Goal: Task Accomplishment & Management: Manage account settings

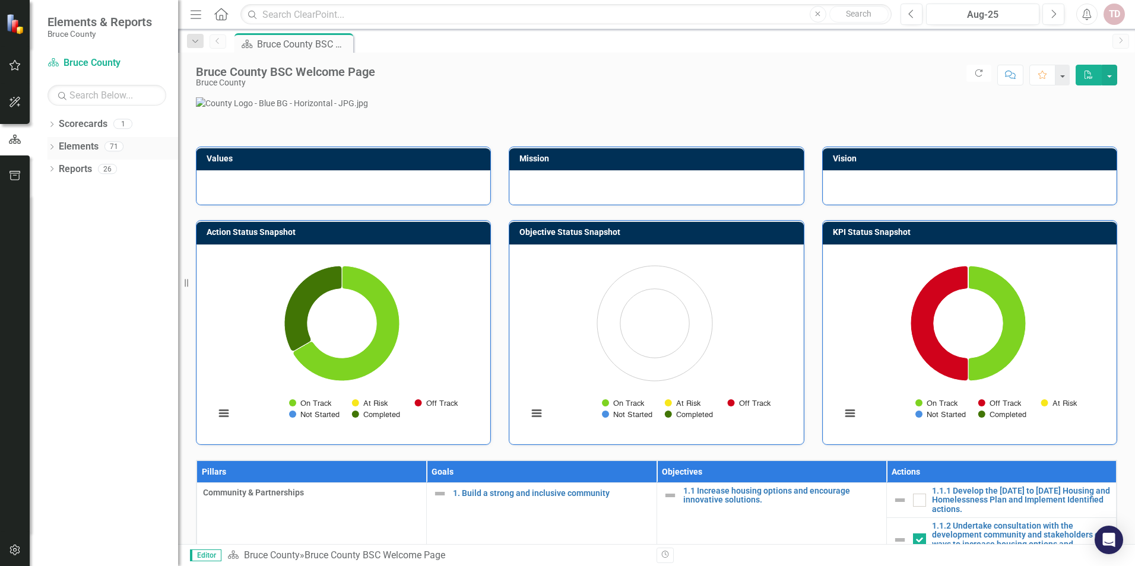
click at [50, 146] on icon "Dropdown" at bounding box center [51, 148] width 8 height 7
click at [44, 192] on icon "Dropdown" at bounding box center [40, 192] width 8 height 7
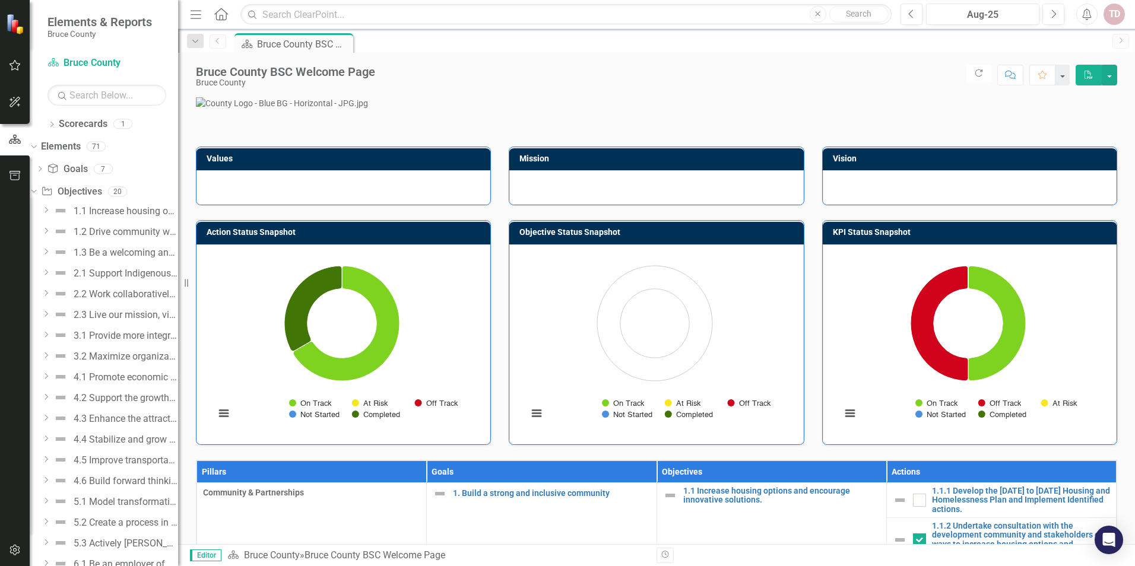
click at [50, 211] on icon "Dropdown" at bounding box center [46, 210] width 9 height 7
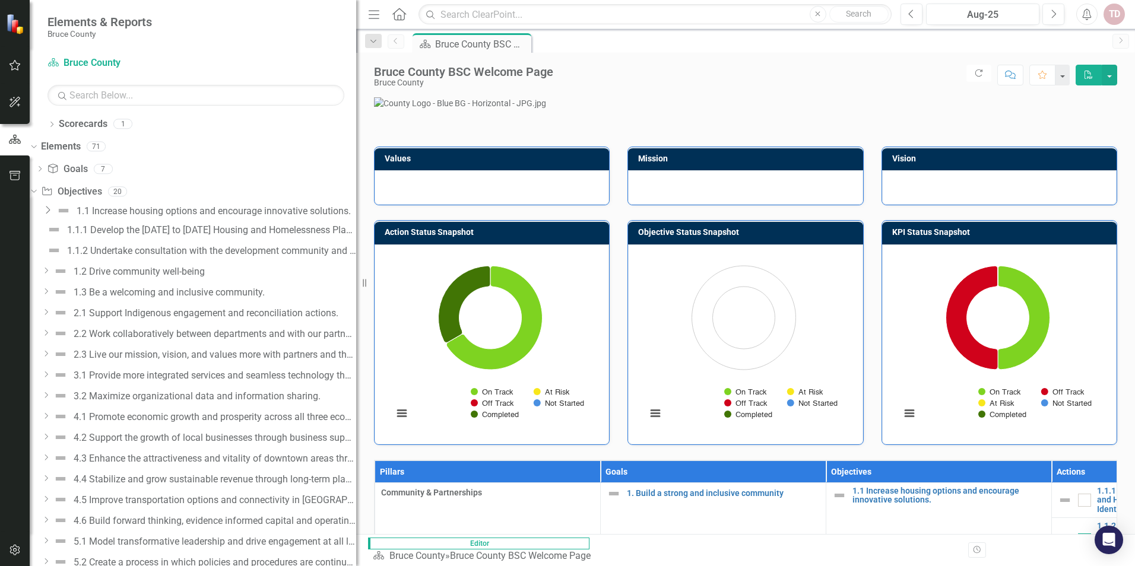
drag, startPoint x: 179, startPoint y: 26, endPoint x: 432, endPoint y: 61, distance: 255.8
click at [432, 61] on div "Elements & Reports Bruce County Scorecard Bruce County Search Dropdown Scorecar…" at bounding box center [567, 283] width 1135 height 566
click at [229, 230] on div "1.1.1 Develop the [DATE] to [DATE] Housing and Homelessness Plan and Implement …" at bounding box center [211, 230] width 289 height 11
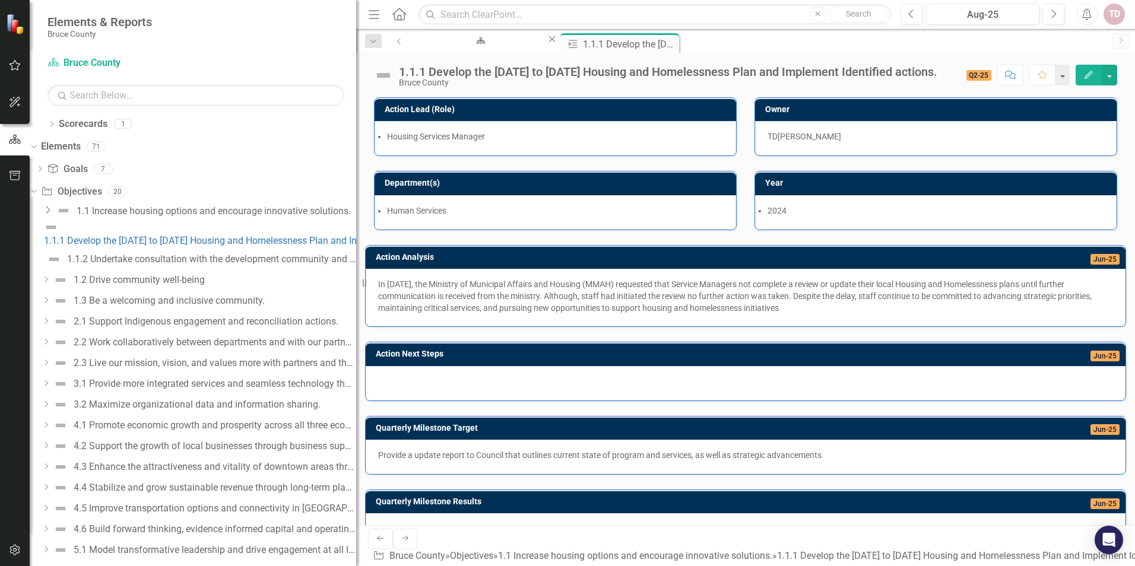
click at [50, 208] on icon at bounding box center [48, 210] width 4 height 8
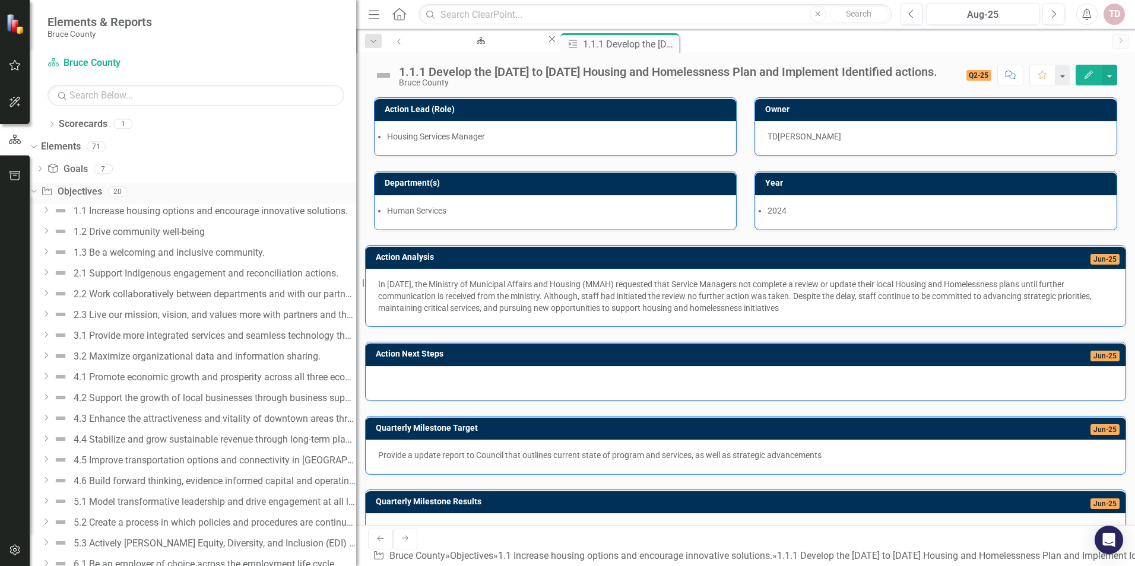
click at [36, 191] on icon "Dropdown" at bounding box center [32, 191] width 7 height 8
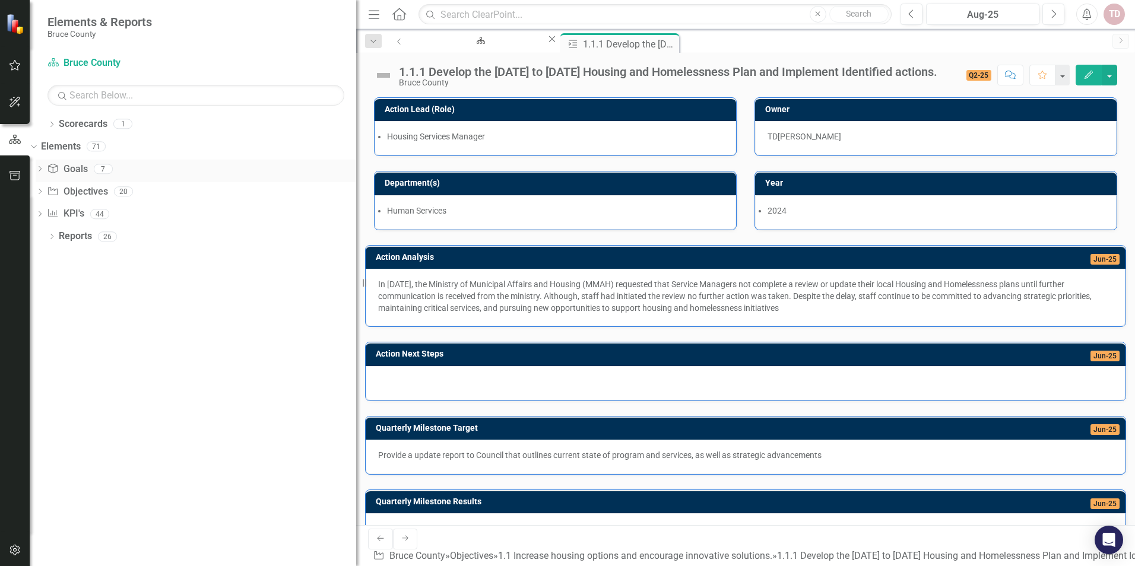
click at [44, 172] on icon "Dropdown" at bounding box center [40, 170] width 8 height 7
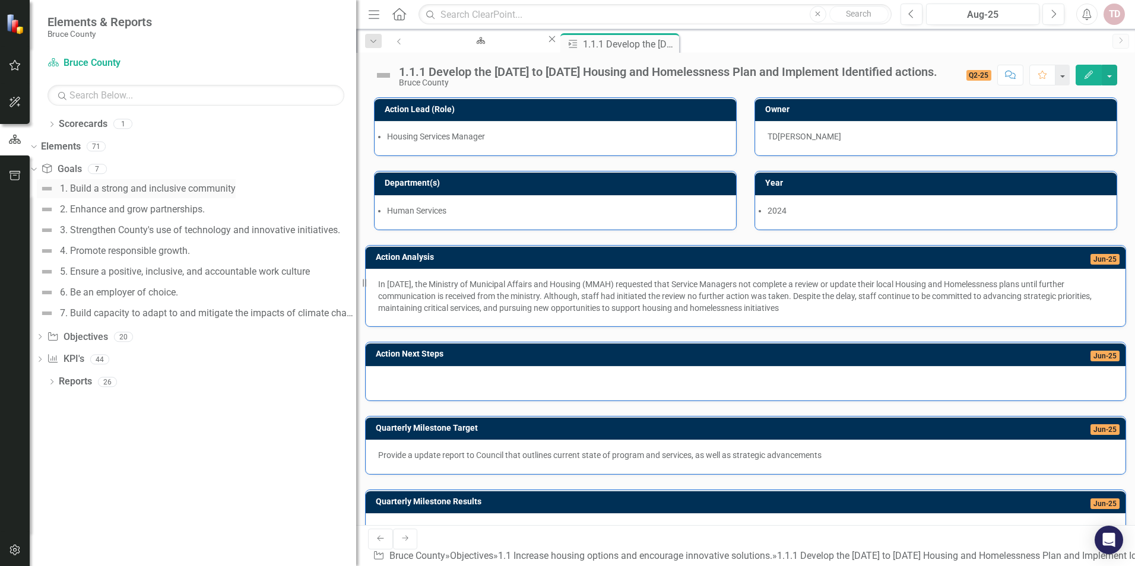
click at [120, 191] on div "1. Build a strong and inclusive community" at bounding box center [148, 188] width 176 height 11
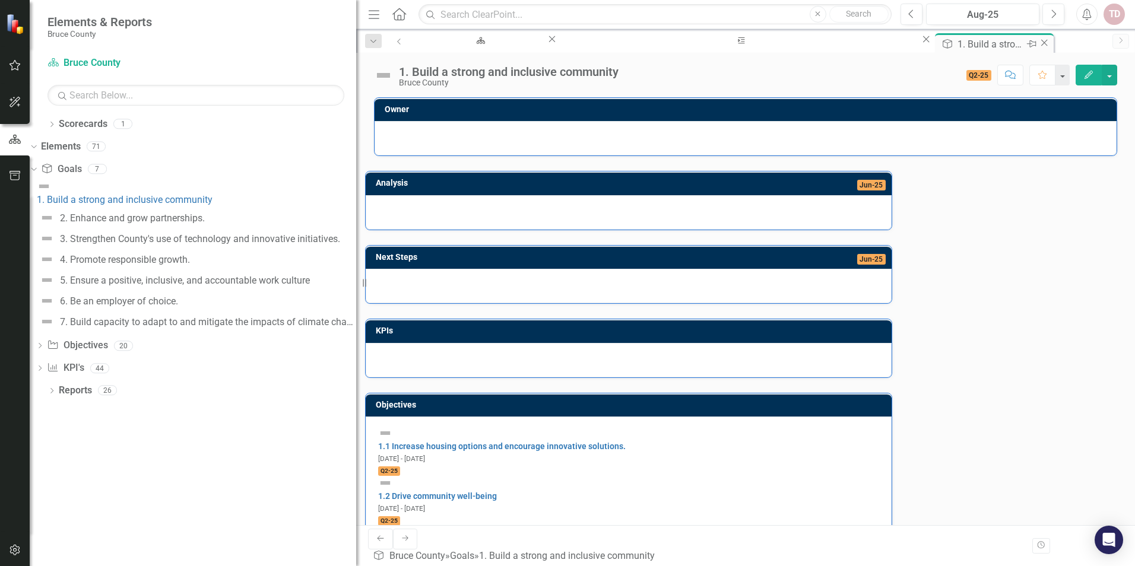
click at [1038, 43] on icon "Close" at bounding box center [1044, 42] width 12 height 9
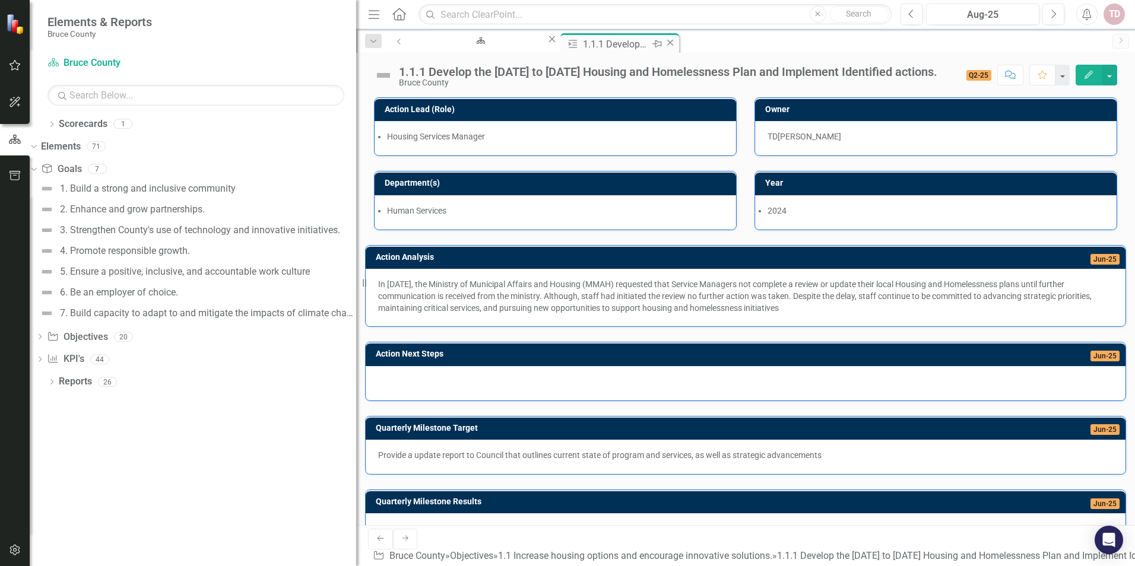
click at [664, 43] on icon "Close" at bounding box center [670, 42] width 12 height 9
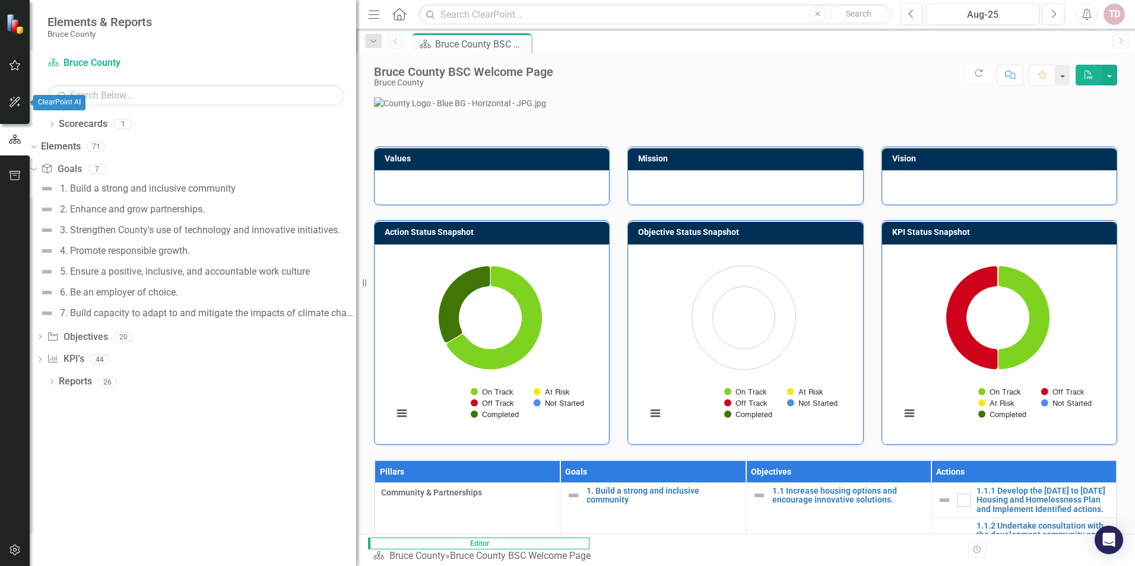
click at [9, 102] on icon "button" at bounding box center [15, 101] width 12 height 9
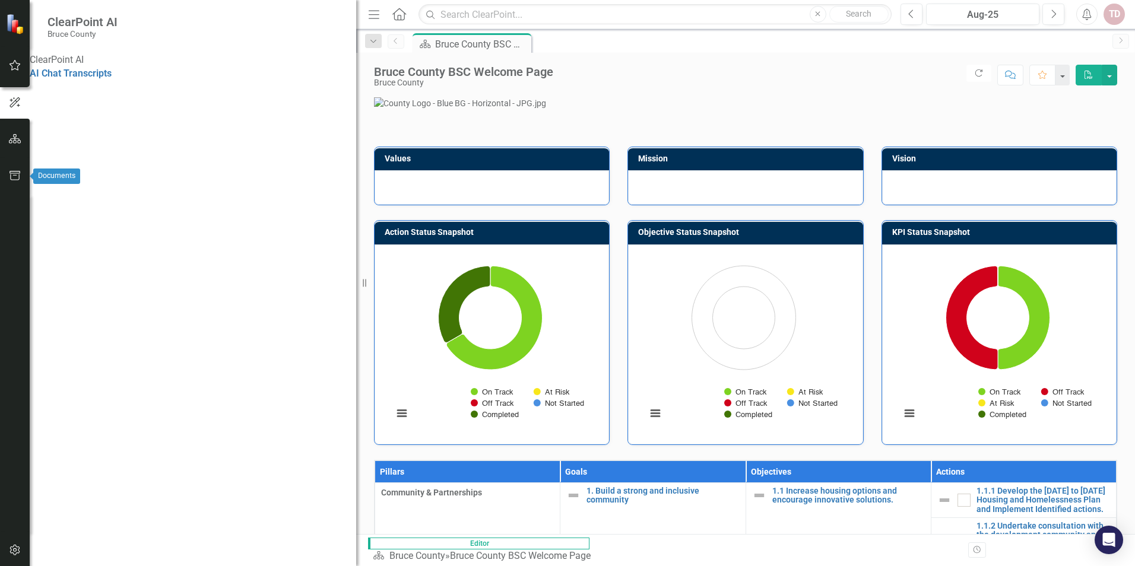
click at [12, 179] on icon "button" at bounding box center [15, 175] width 12 height 9
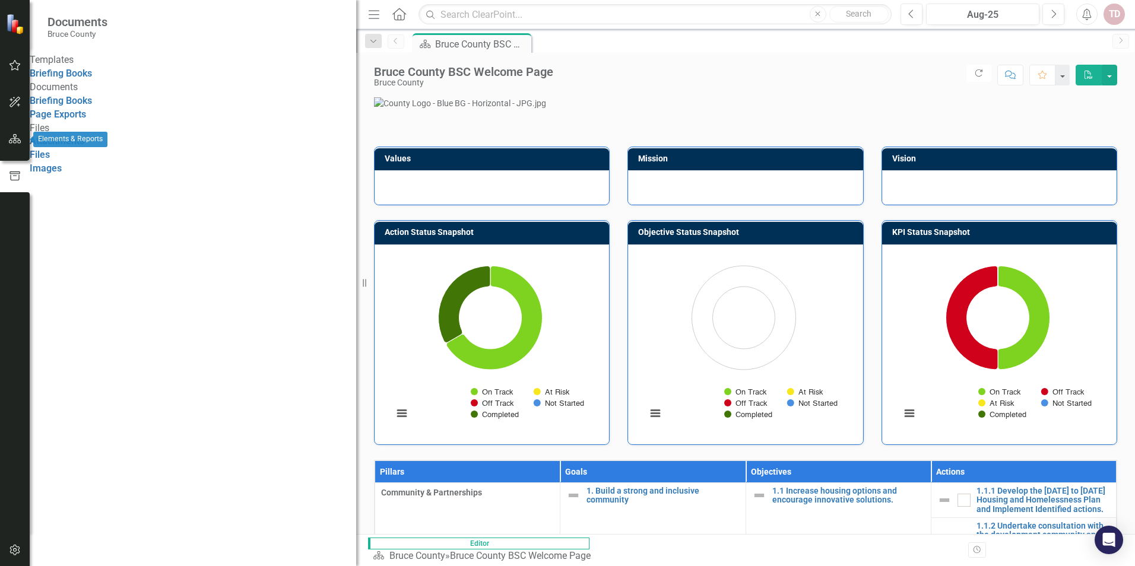
click at [15, 145] on button "button" at bounding box center [15, 139] width 27 height 25
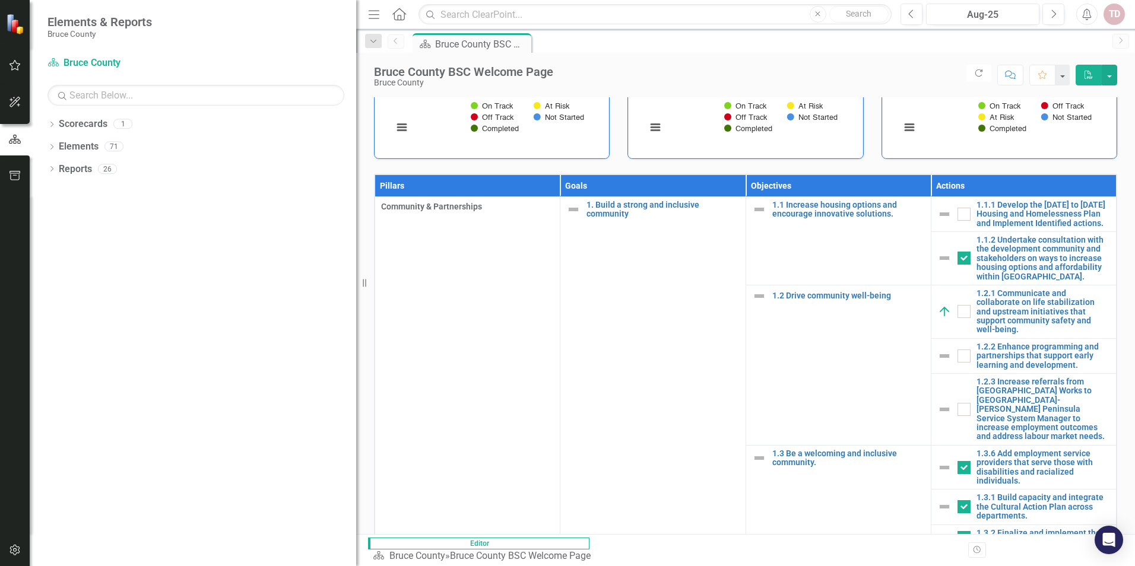
scroll to position [416, 0]
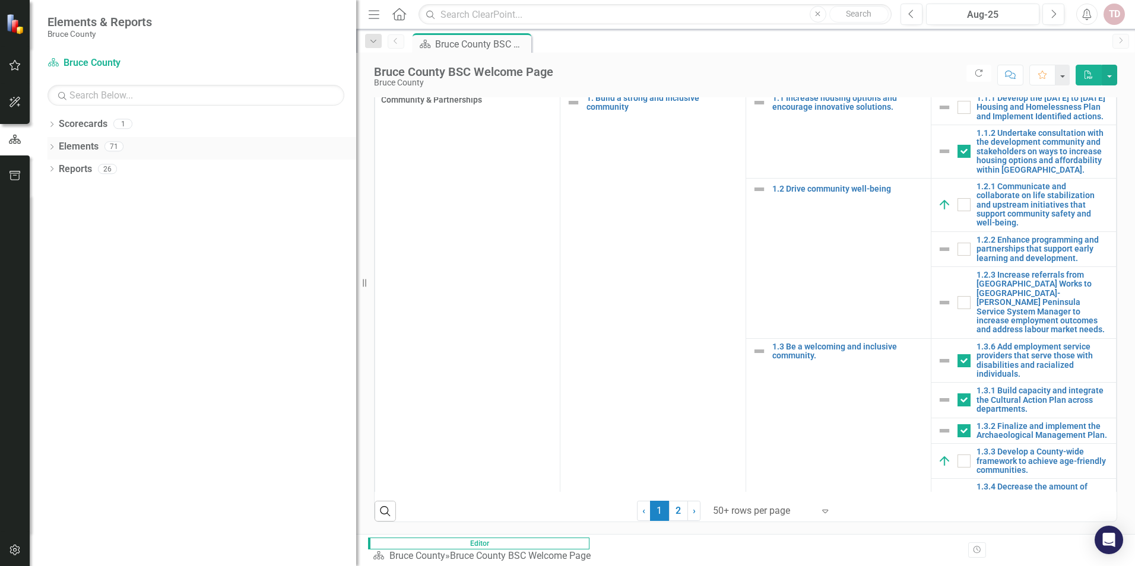
click at [52, 148] on icon at bounding box center [51, 146] width 3 height 5
click at [42, 214] on icon at bounding box center [40, 213] width 3 height 5
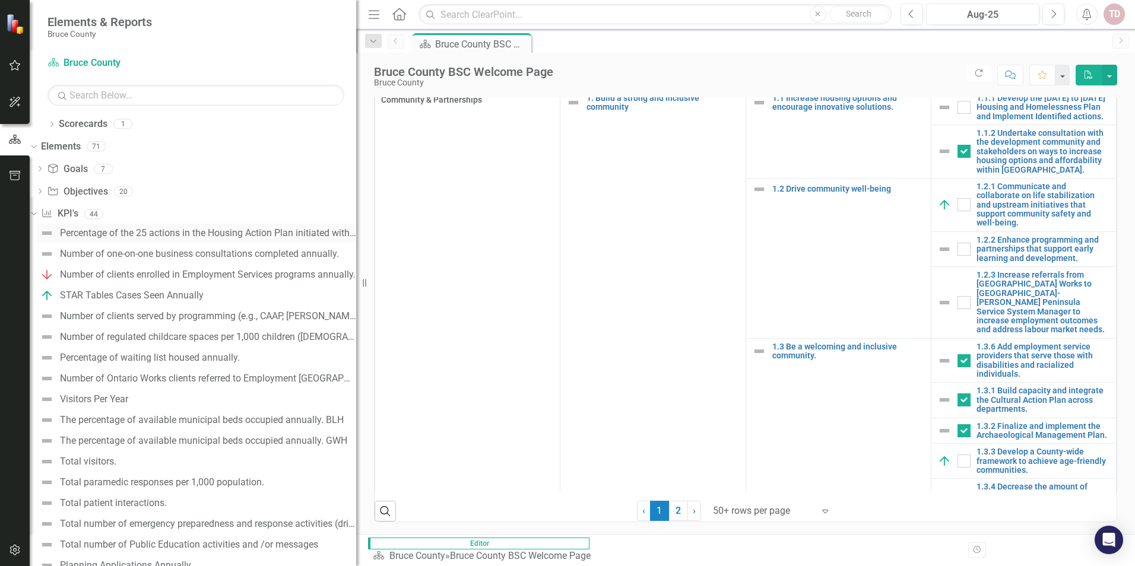
click at [185, 232] on div "Percentage of the 25 actions in the Housing Action Plan initiated within the de…" at bounding box center [208, 233] width 296 height 11
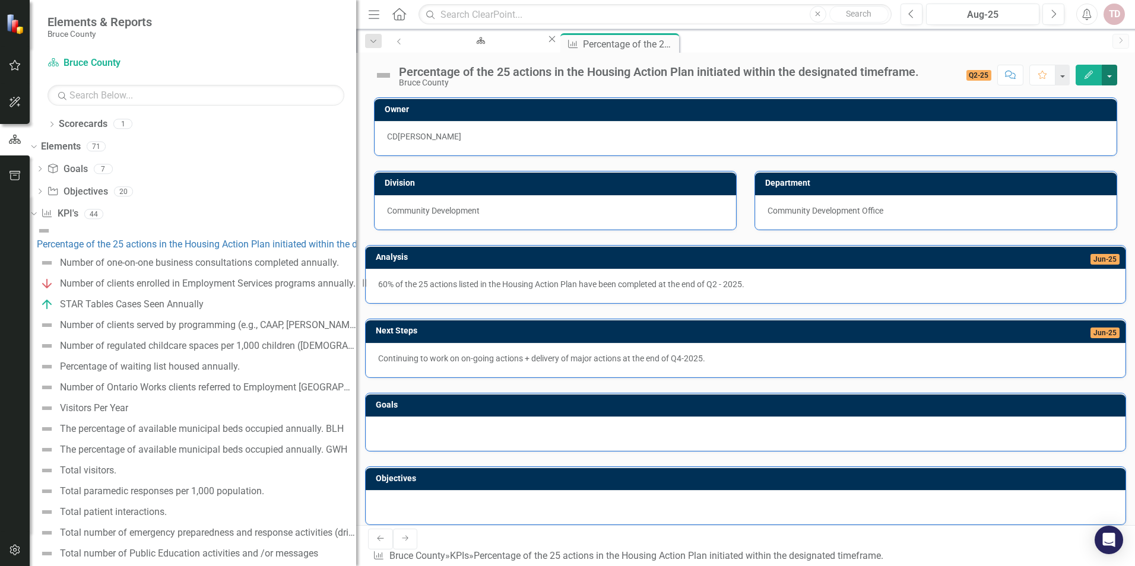
click at [1105, 77] on button "button" at bounding box center [1109, 75] width 15 height 21
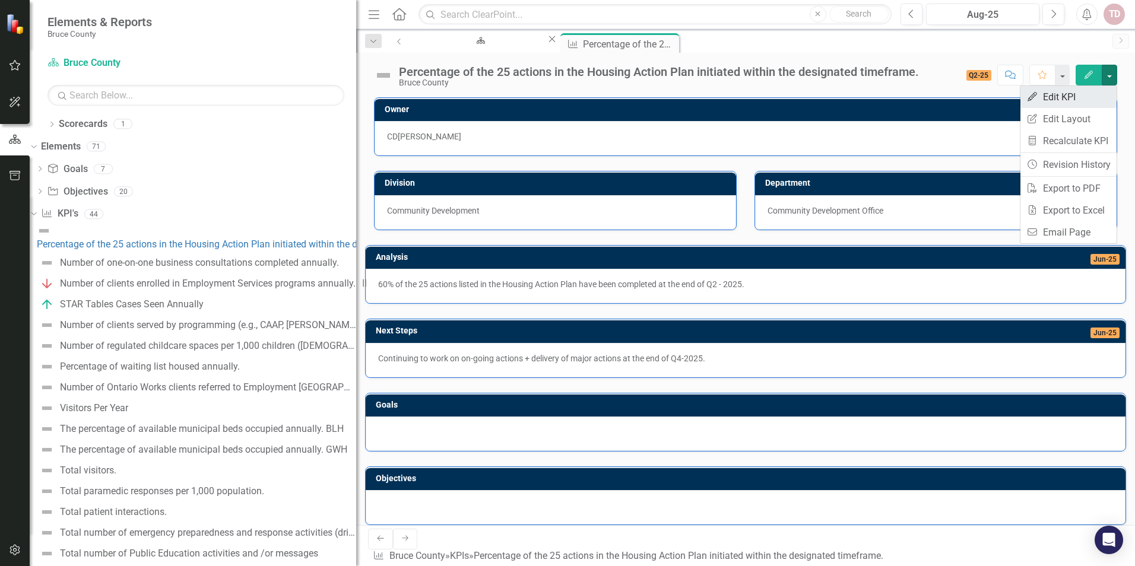
click at [1061, 99] on link "Edit Edit KPI" at bounding box center [1068, 97] width 96 height 22
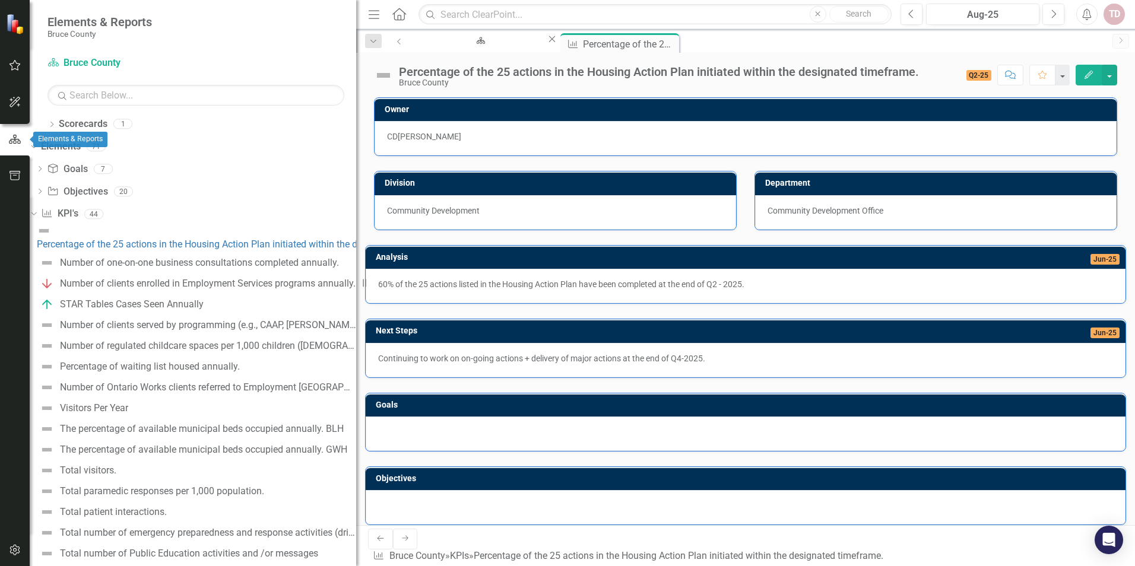
click at [14, 142] on icon "button" at bounding box center [14, 139] width 13 height 11
click at [949, 50] on div "Scorecard Bruce County BSC Welcome Page Close KPI Percentage of the 25 actions …" at bounding box center [758, 42] width 695 height 19
click at [44, 170] on icon "Dropdown" at bounding box center [40, 170] width 8 height 7
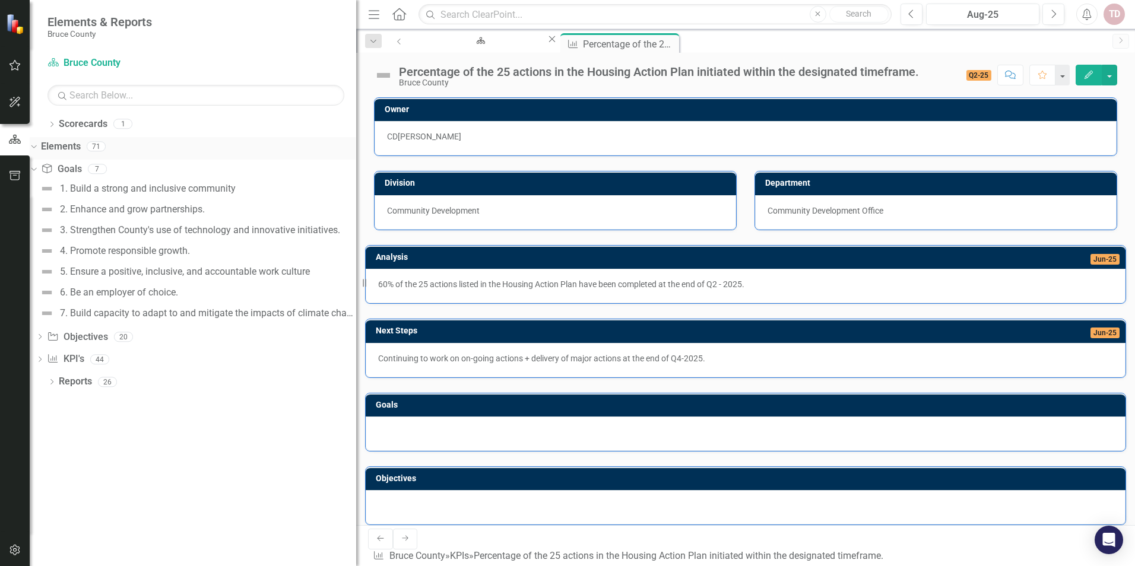
click at [36, 148] on icon "Dropdown" at bounding box center [32, 146] width 7 height 8
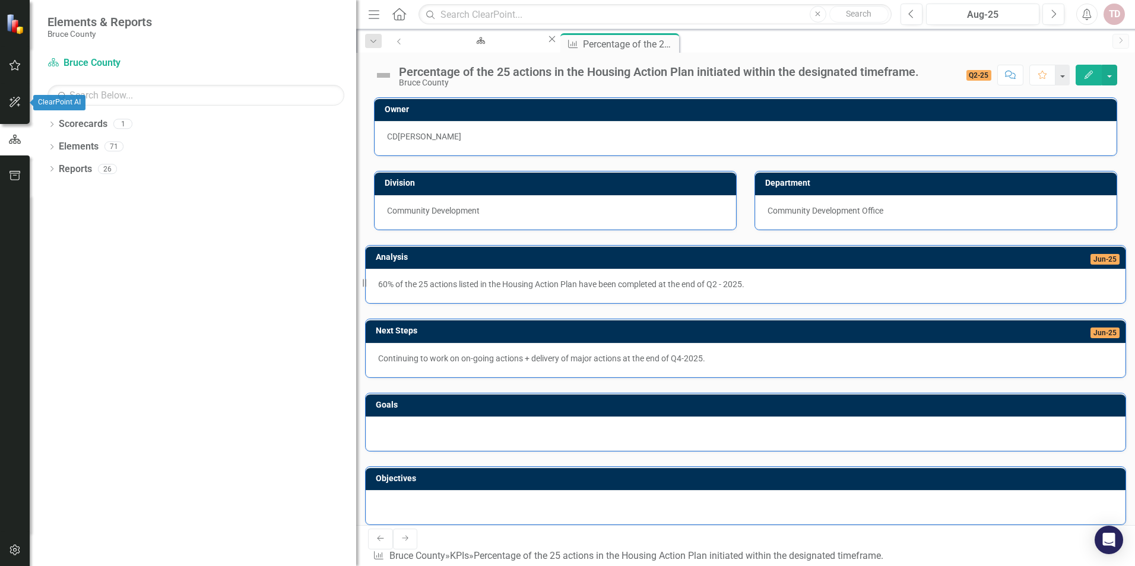
click at [18, 107] on icon "button" at bounding box center [14, 102] width 11 height 11
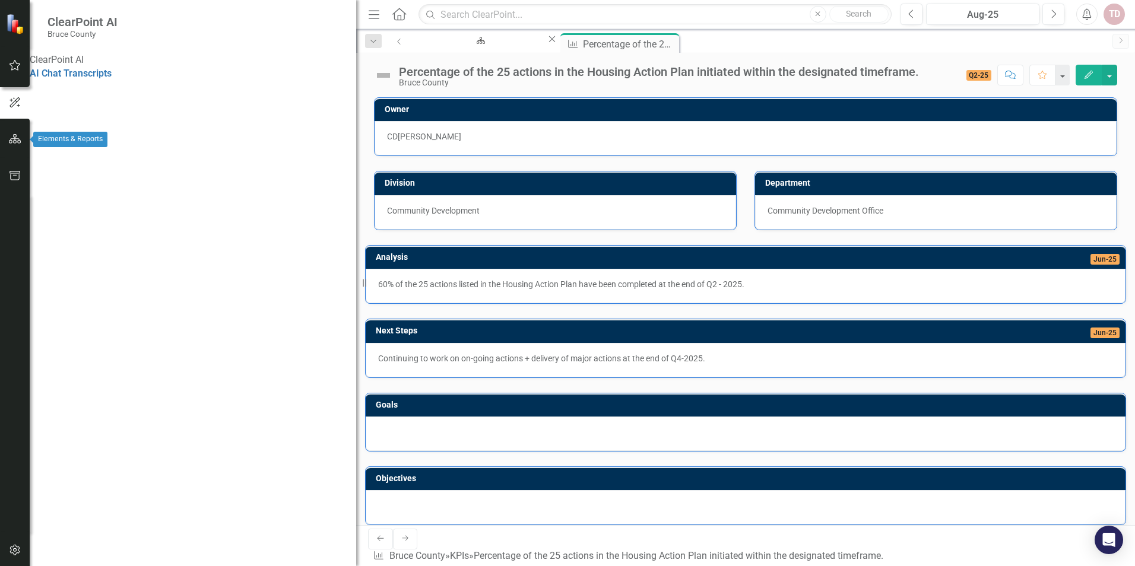
click at [16, 143] on icon "button" at bounding box center [15, 138] width 12 height 9
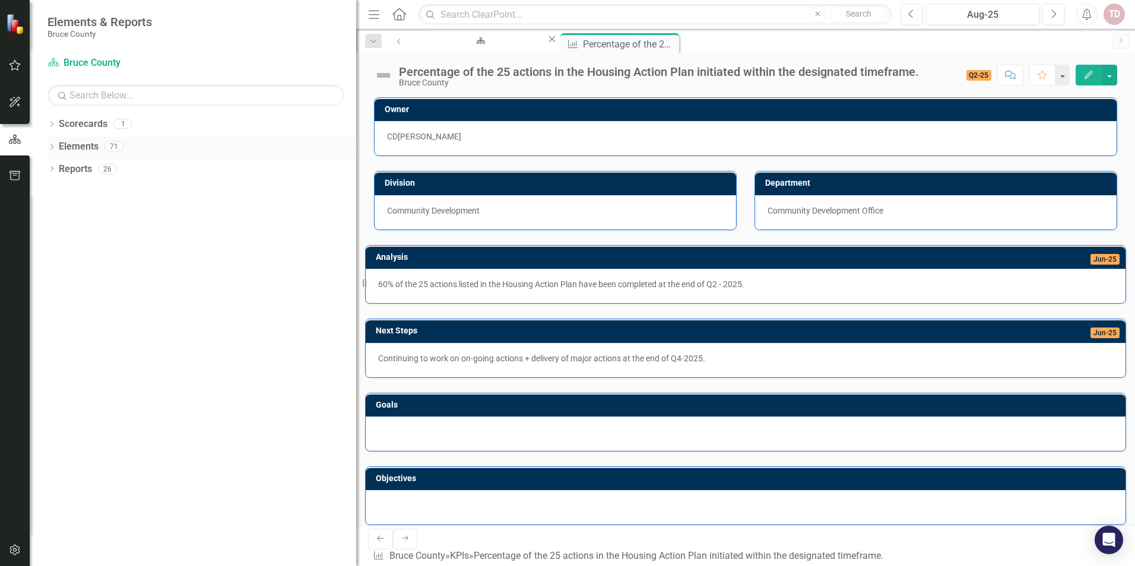
click at [54, 145] on icon "Dropdown" at bounding box center [51, 148] width 8 height 7
click at [44, 169] on icon "Dropdown" at bounding box center [40, 170] width 8 height 7
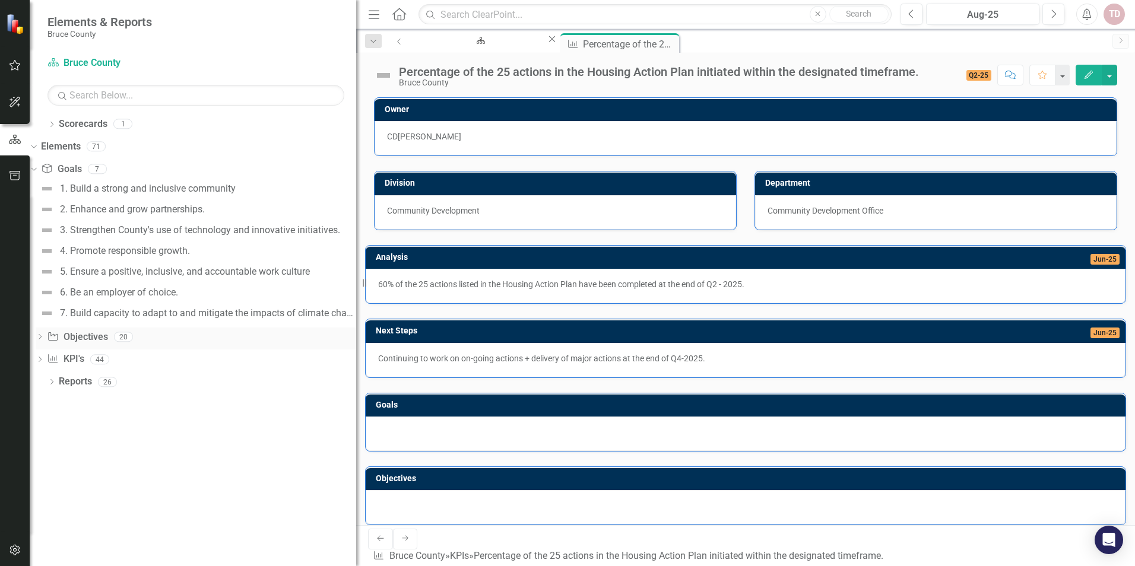
click at [44, 337] on icon "Dropdown" at bounding box center [40, 338] width 8 height 7
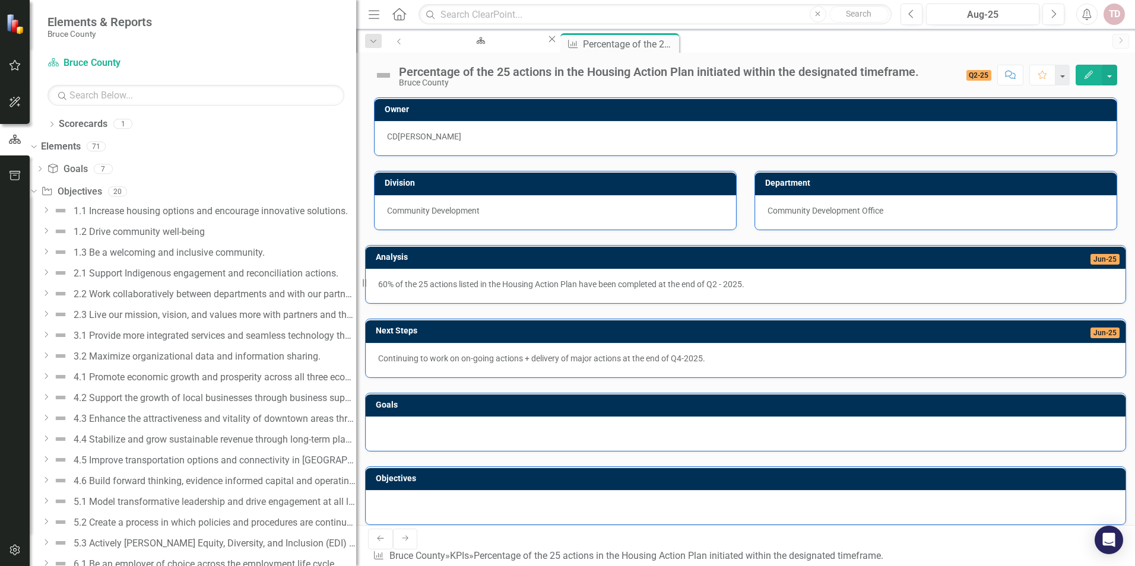
drag, startPoint x: 357, startPoint y: 66, endPoint x: 658, endPoint y: 92, distance: 302.1
click at [658, 92] on div "Elements & Reports Bruce County Scorecard Bruce County Search Dropdown Scorecar…" at bounding box center [567, 283] width 1135 height 566
drag, startPoint x: 359, startPoint y: 71, endPoint x: 529, endPoint y: 80, distance: 170.6
click at [529, 80] on div "Elements & Reports Bruce County Scorecard Bruce County Search Dropdown Scorecar…" at bounding box center [567, 283] width 1135 height 566
drag, startPoint x: 356, startPoint y: 68, endPoint x: 629, endPoint y: 90, distance: 273.3
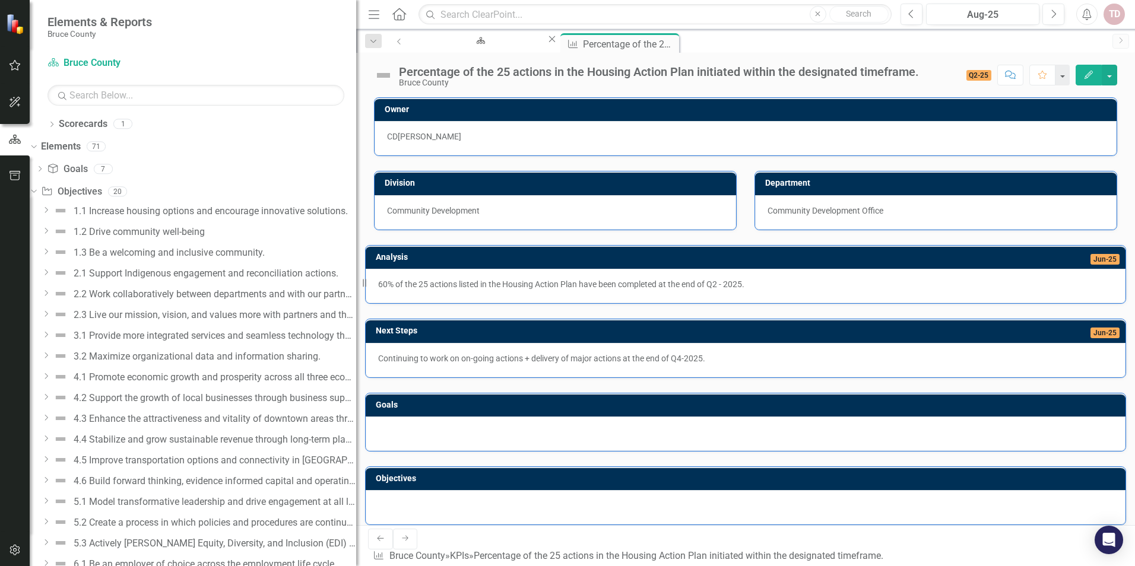
click at [629, 90] on div "Elements & Reports Bruce County Scorecard Bruce County Search Dropdown Scorecar…" at bounding box center [567, 283] width 1135 height 566
click at [50, 211] on icon "Dropdown" at bounding box center [46, 210] width 9 height 7
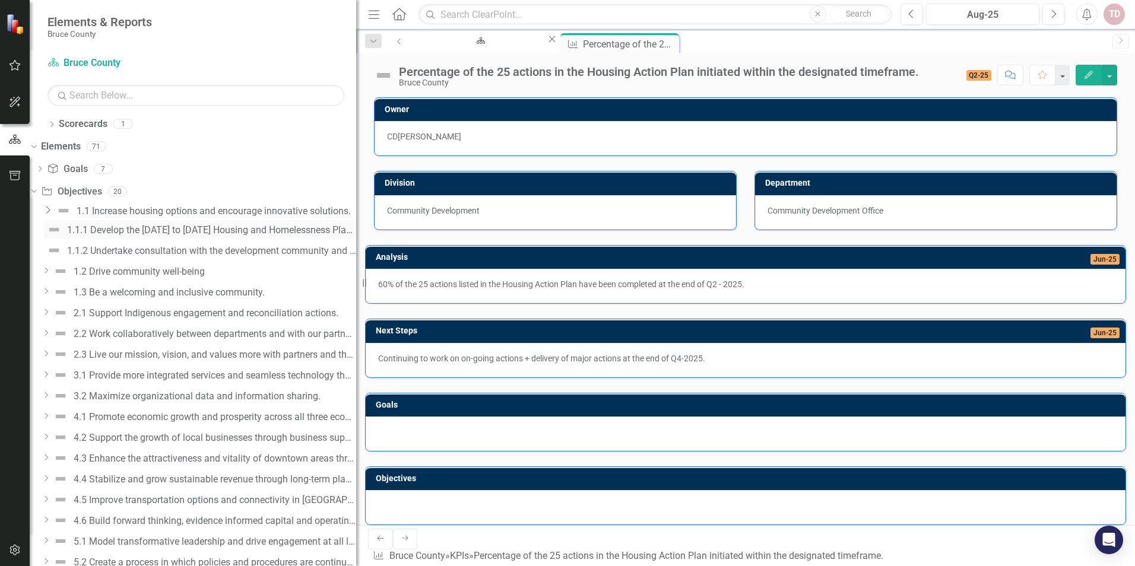
click at [222, 232] on div "1.1.1 Develop the [DATE] to [DATE] Housing and Homelessness Plan and Implement …" at bounding box center [211, 230] width 289 height 11
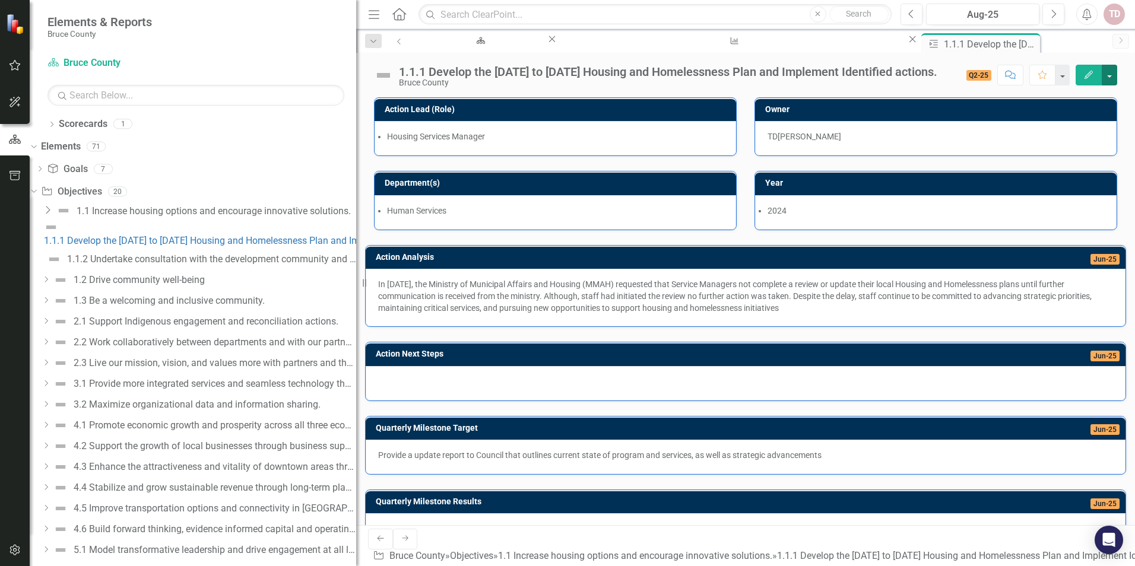
click at [1115, 74] on button "button" at bounding box center [1109, 75] width 15 height 21
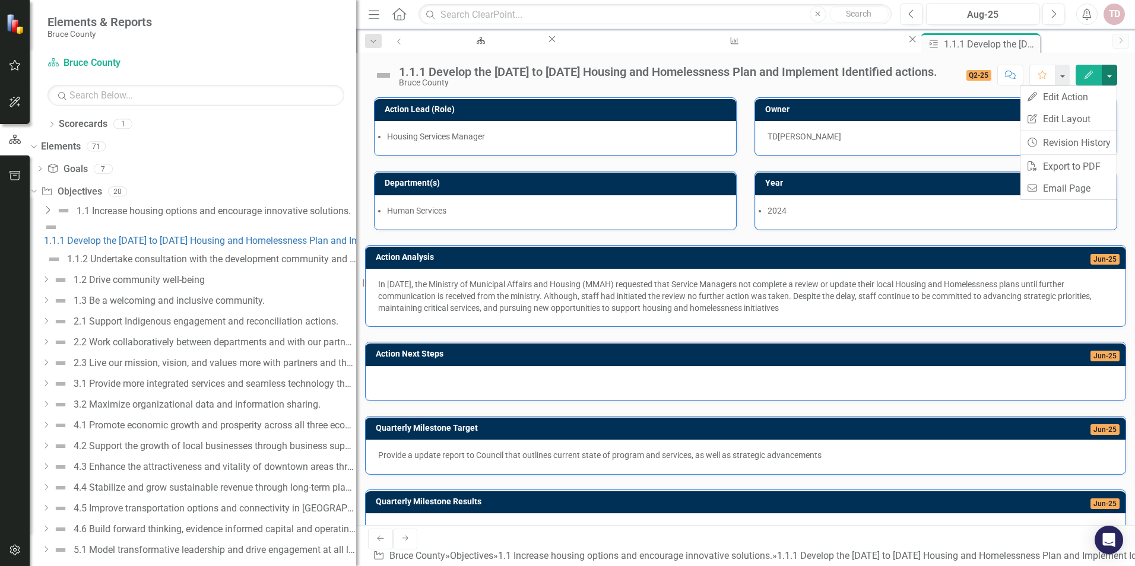
click at [417, 401] on div at bounding box center [746, 383] width 760 height 34
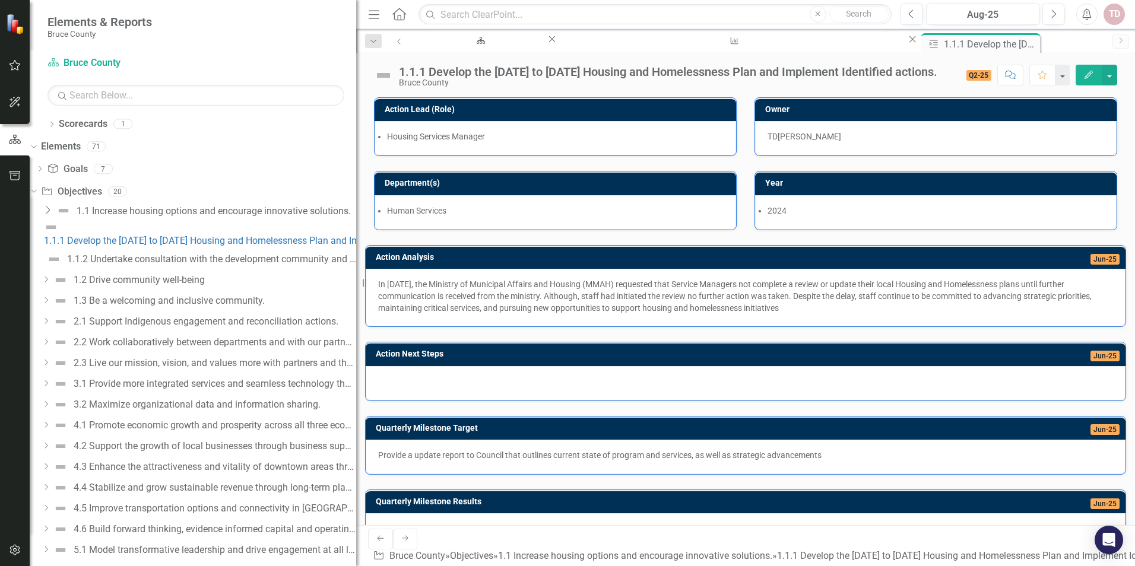
click at [417, 401] on div at bounding box center [746, 383] width 760 height 34
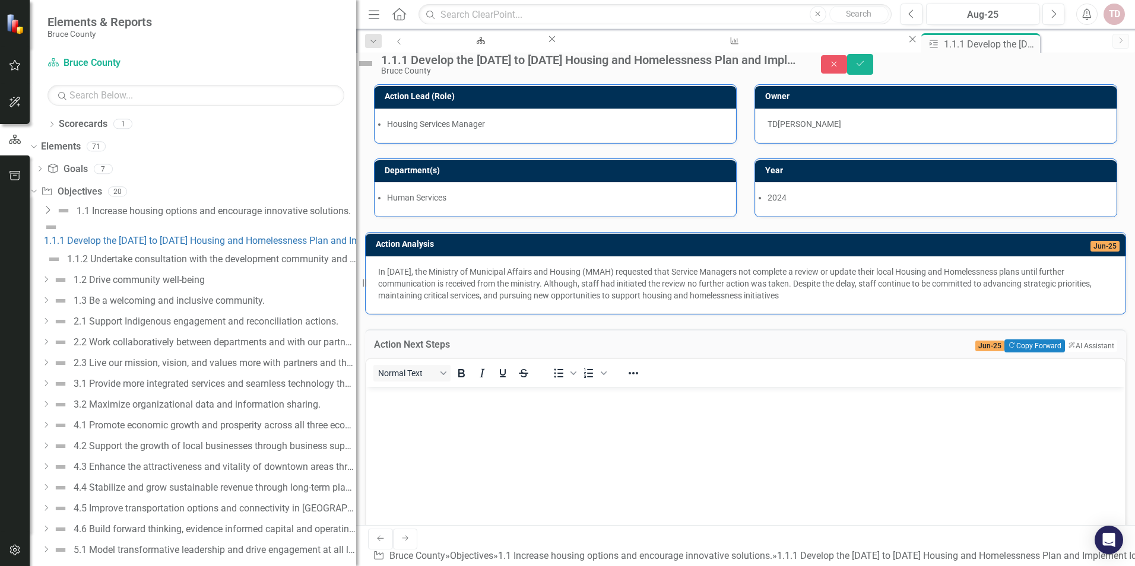
click at [382, 405] on body "Rich Text Area. Press ALT-0 for help." at bounding box center [745, 476] width 759 height 178
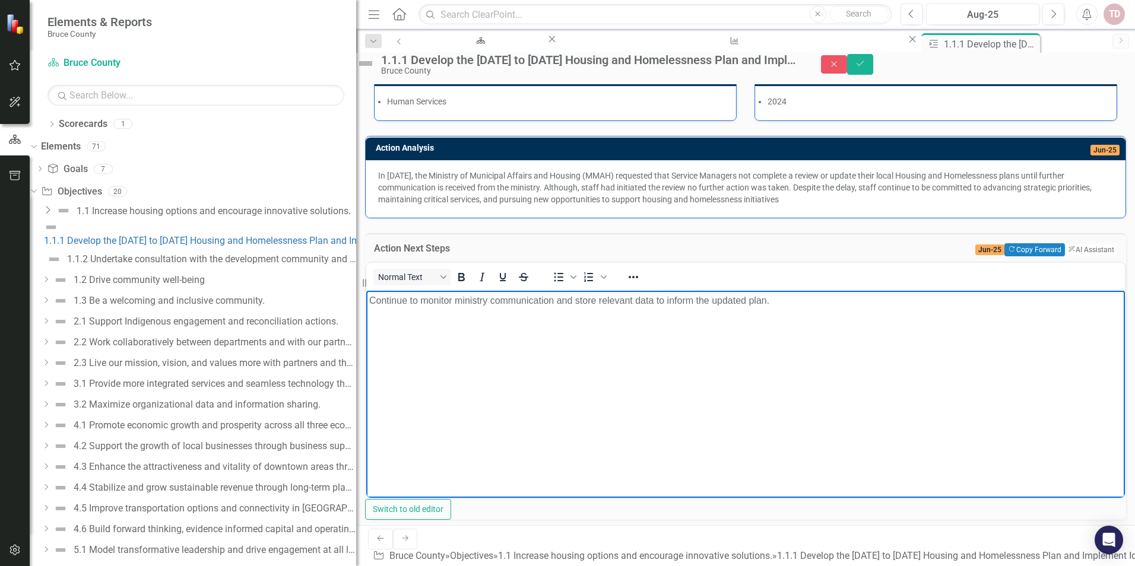
scroll to position [94, 0]
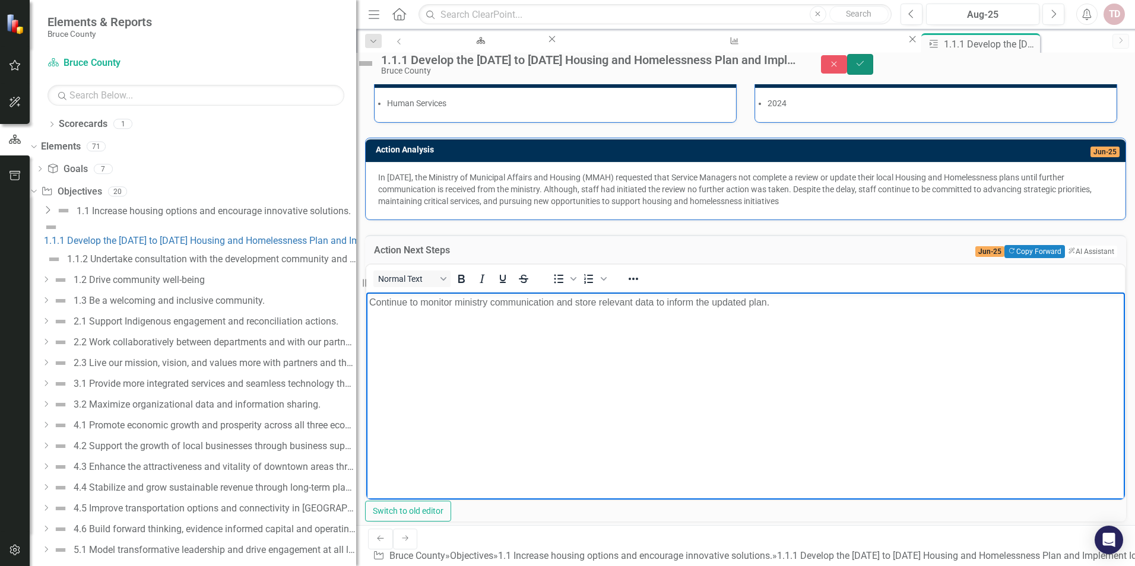
click at [865, 68] on icon "Save" at bounding box center [860, 63] width 11 height 8
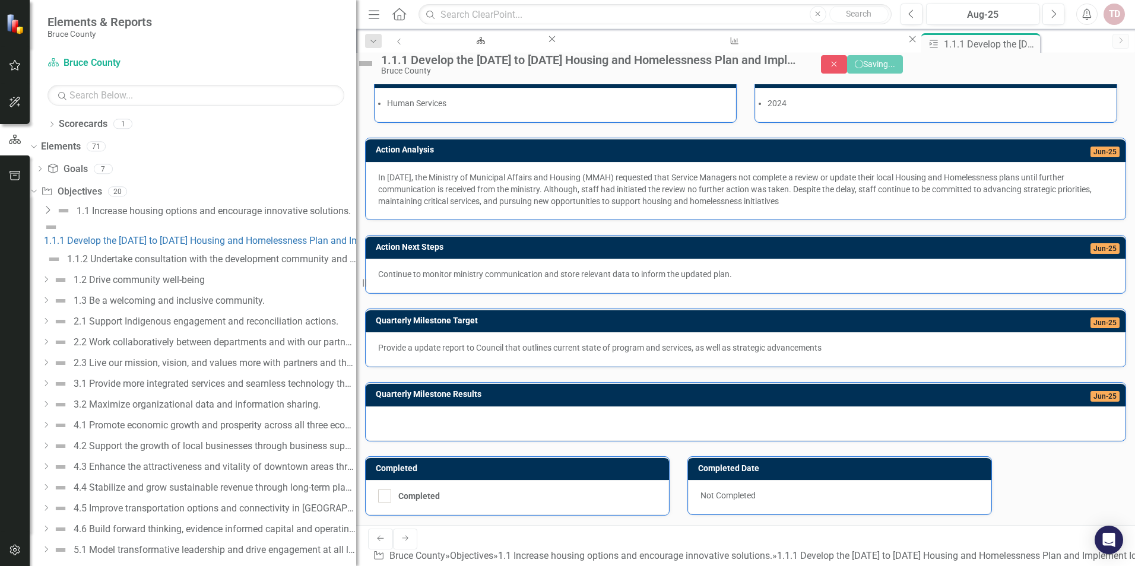
scroll to position [79, 0]
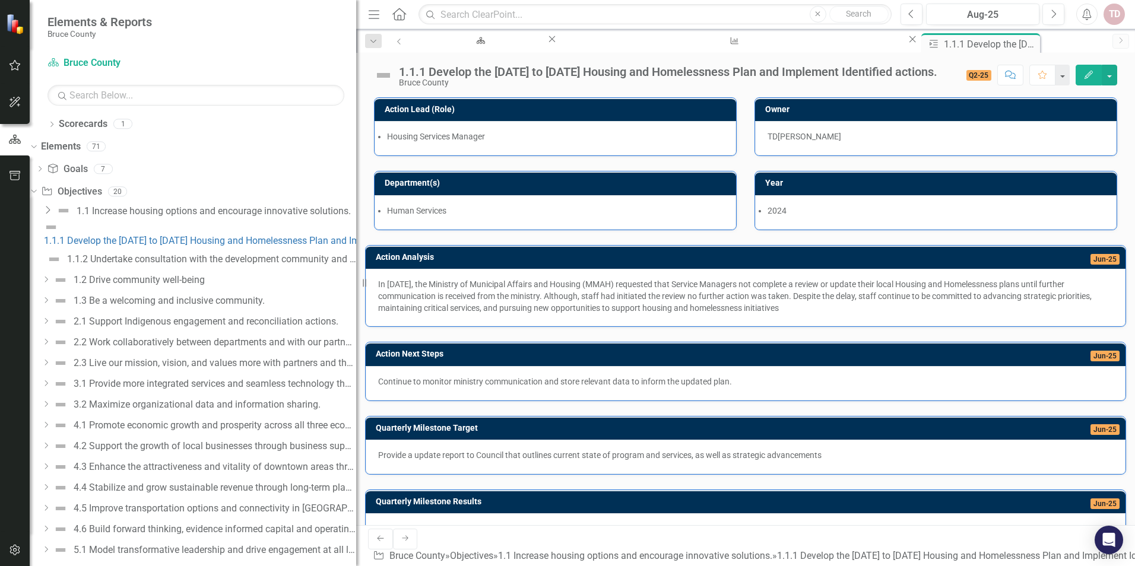
click at [382, 78] on img at bounding box center [383, 75] width 19 height 19
click at [382, 75] on img at bounding box center [383, 75] width 19 height 19
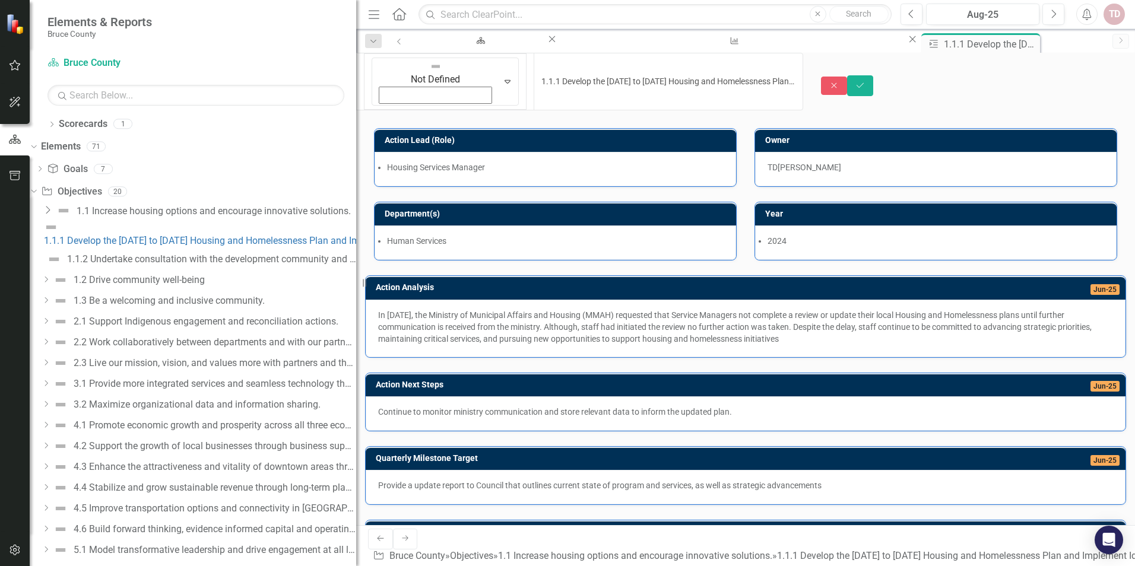
click at [430, 72] on img at bounding box center [436, 67] width 12 height 12
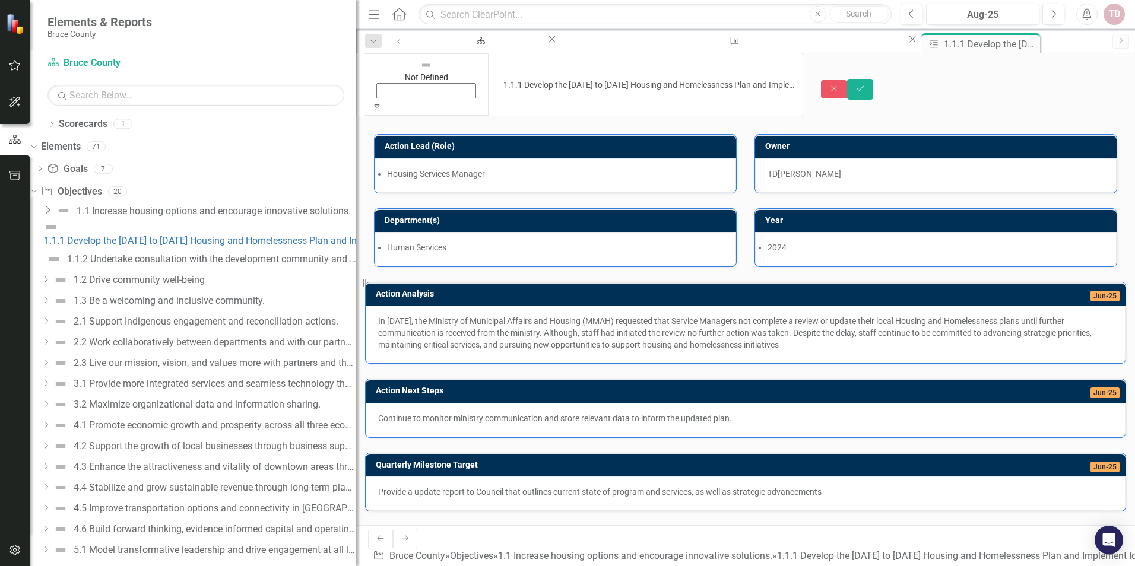
click at [865, 84] on icon "Save" at bounding box center [860, 88] width 11 height 8
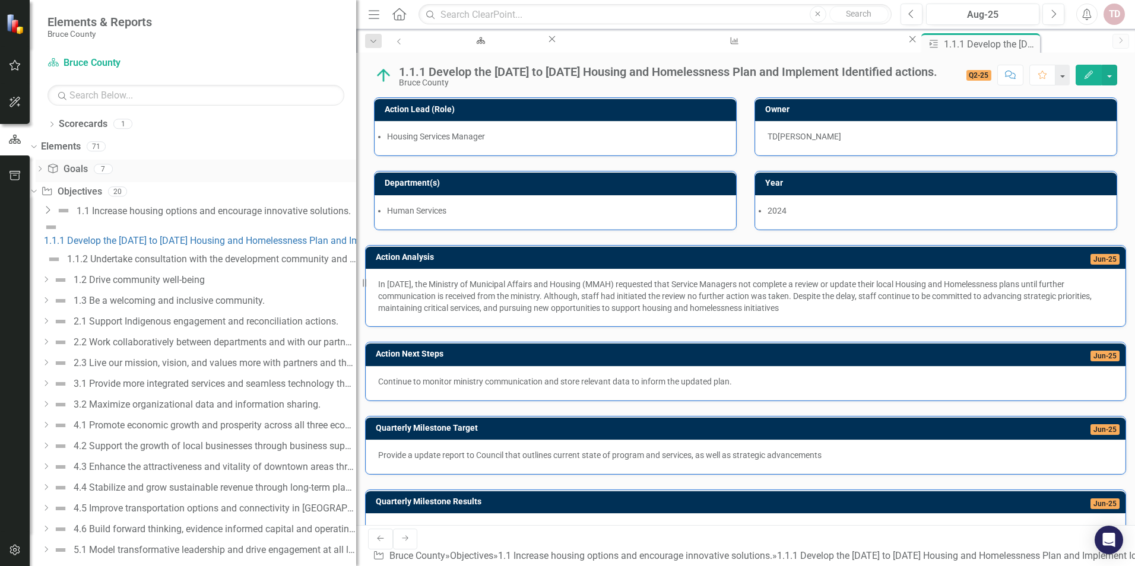
click at [44, 171] on icon "Dropdown" at bounding box center [40, 170] width 8 height 7
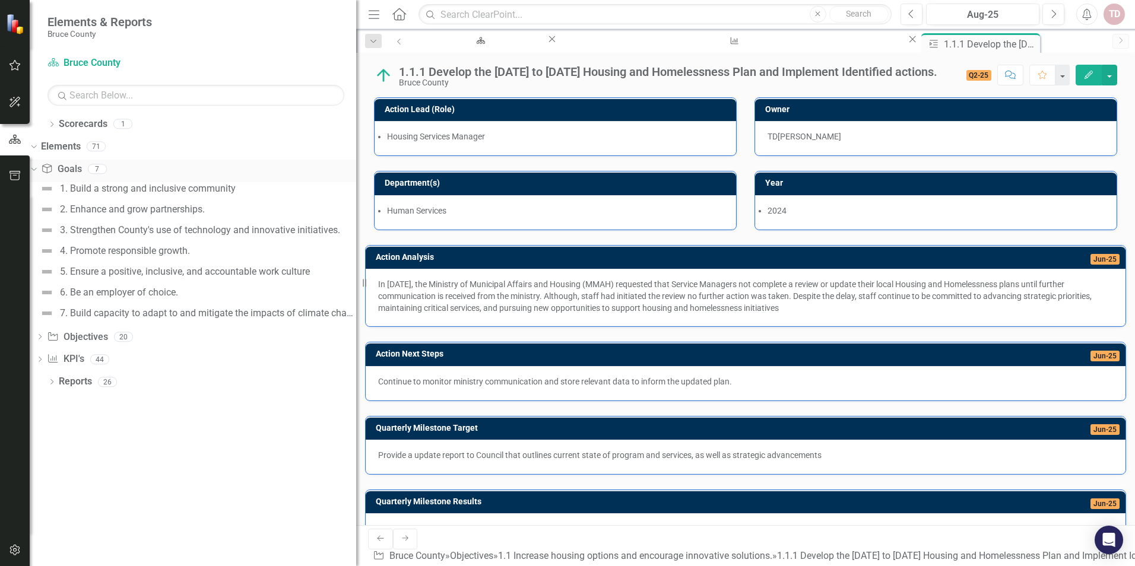
click at [36, 171] on icon "Dropdown" at bounding box center [32, 168] width 7 height 8
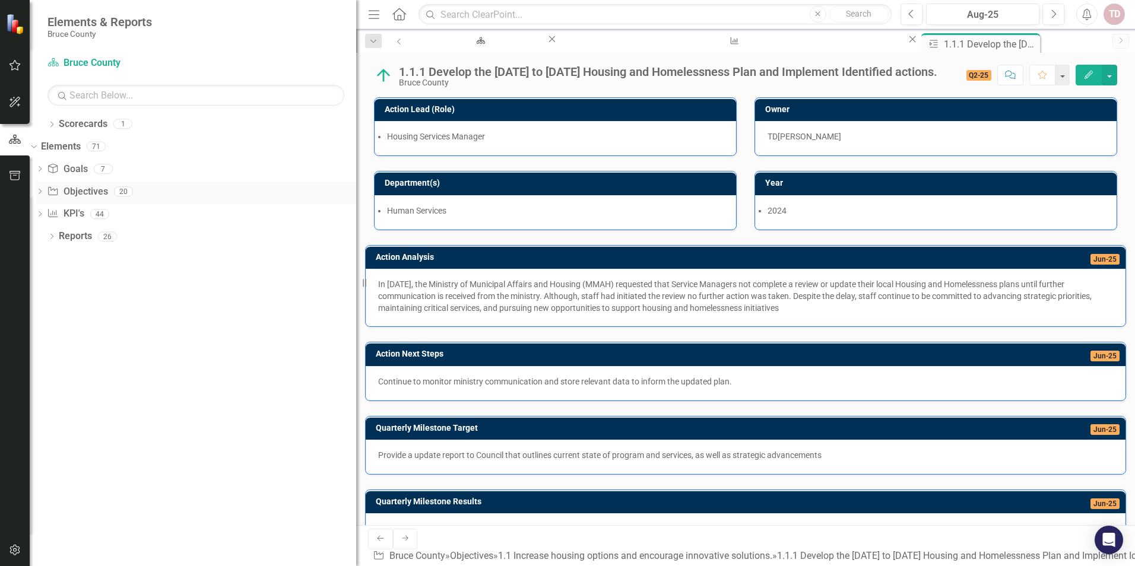
click at [44, 192] on icon "Dropdown" at bounding box center [40, 192] width 8 height 7
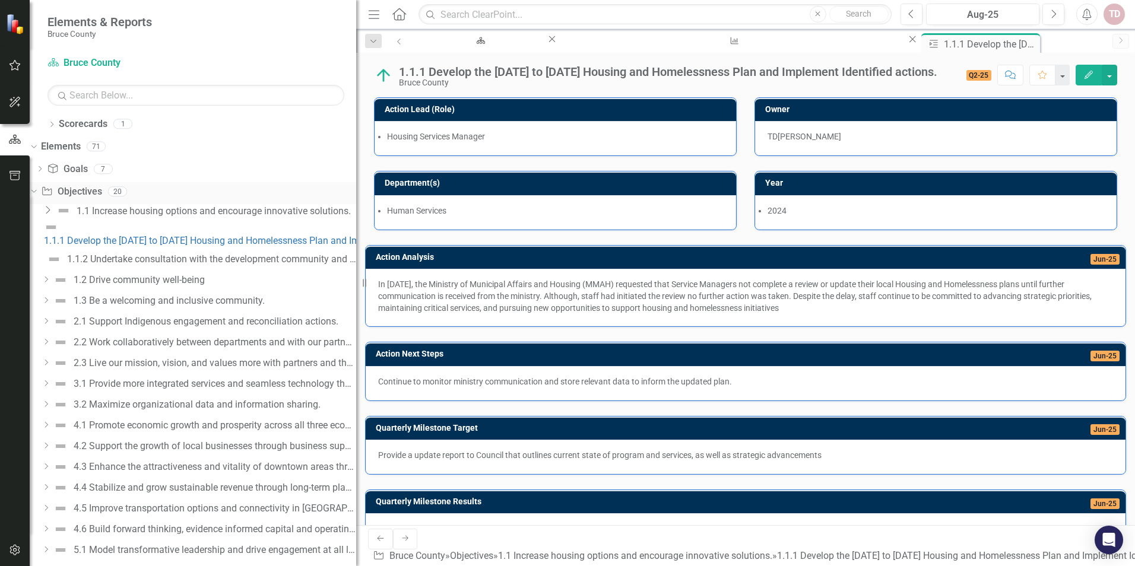
click at [36, 192] on icon "Dropdown" at bounding box center [32, 191] width 7 height 8
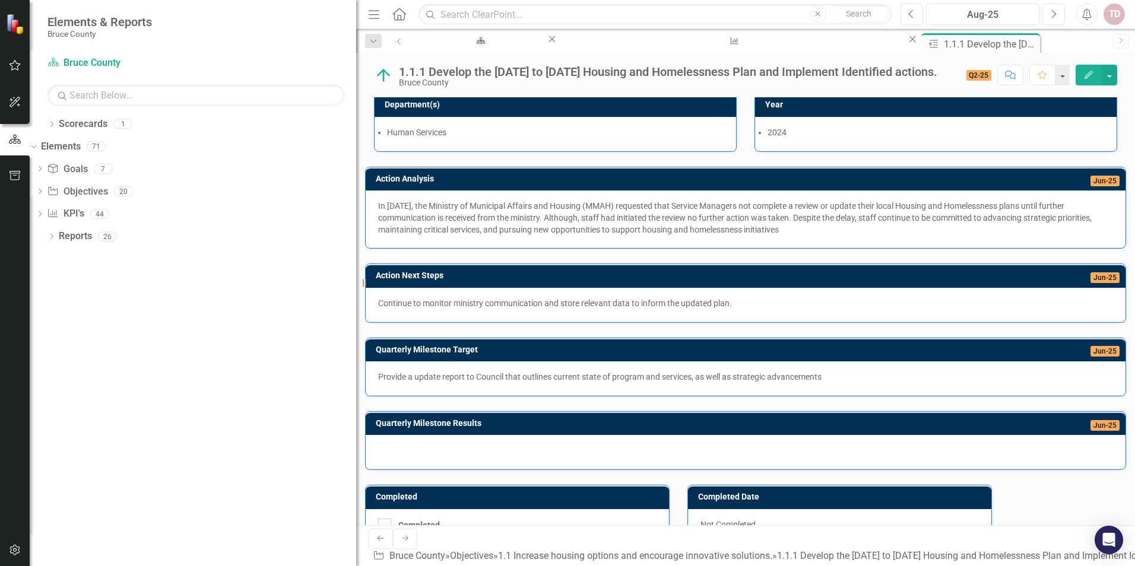
scroll to position [0, 0]
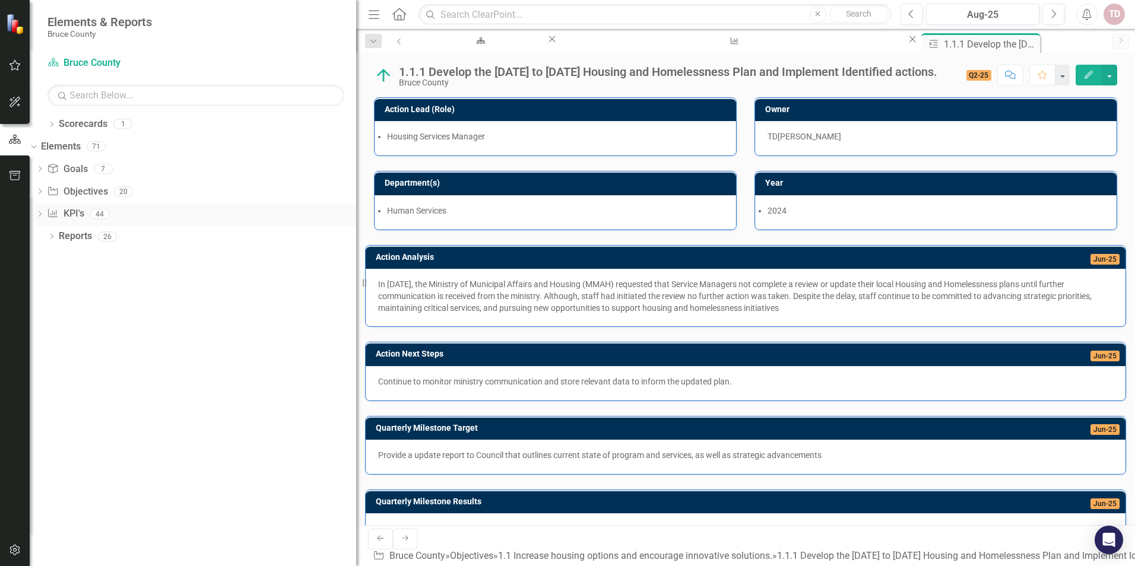
click at [44, 215] on icon "Dropdown" at bounding box center [40, 215] width 8 height 7
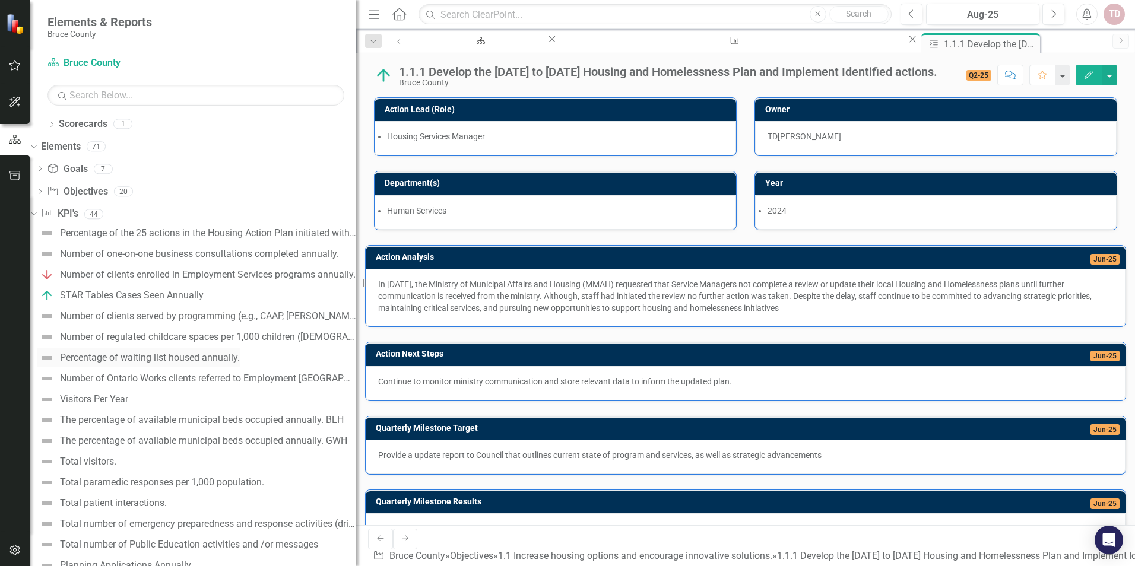
click at [208, 358] on div "Percentage of waiting list housed annually." at bounding box center [150, 358] width 180 height 11
